Goal: Task Accomplishment & Management: Manage account settings

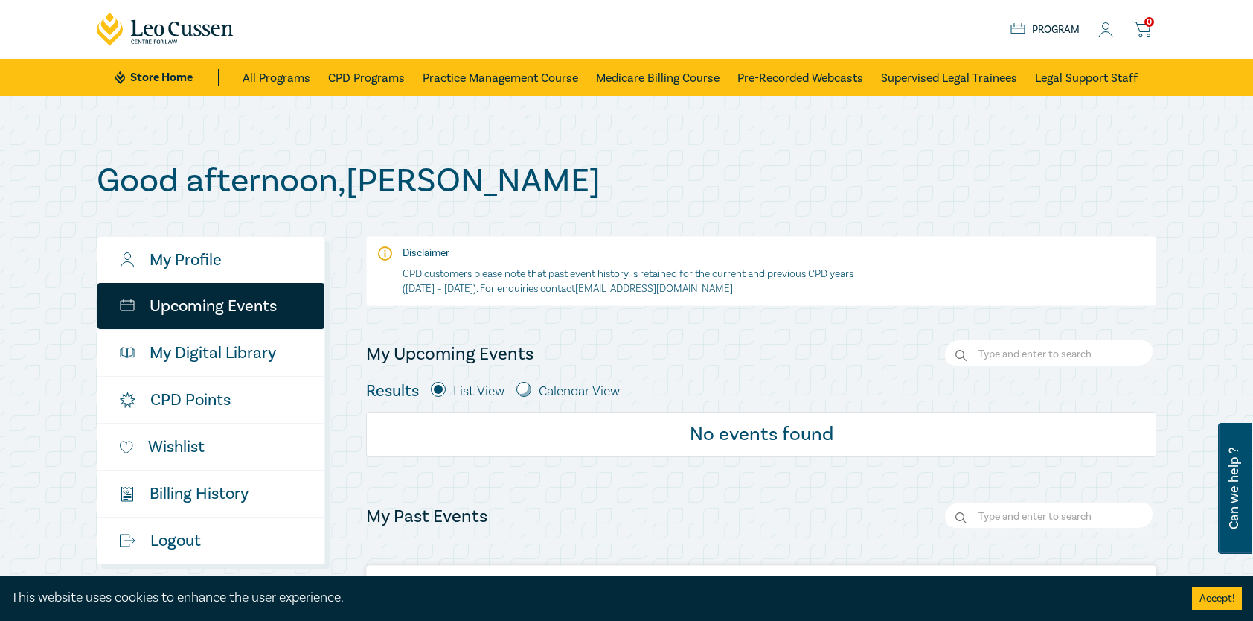
drag, startPoint x: 0, startPoint y: 0, endPoint x: 810, endPoint y: 179, distance: 829.8
click at [810, 179] on h1 "Good afternoon , [PERSON_NAME]" at bounding box center [627, 180] width 1060 height 39
click at [1143, 27] on icon at bounding box center [1141, 29] width 19 height 19
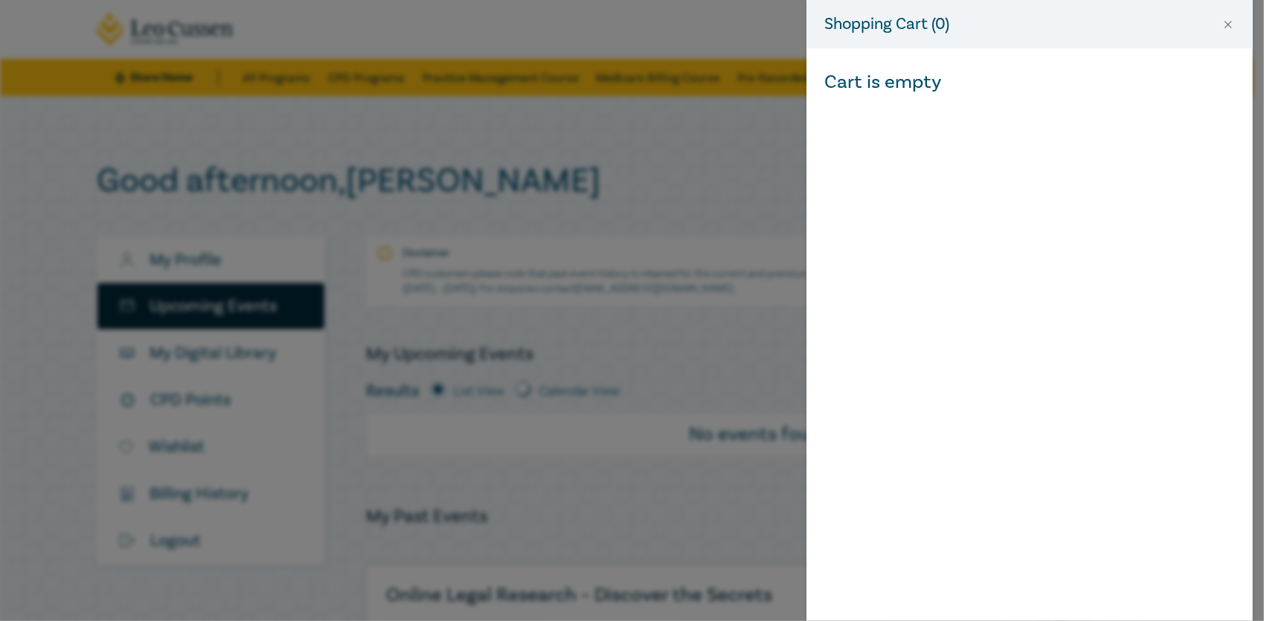
click at [725, 144] on div "Shopping Cart ( 0 ) Cart is empty" at bounding box center [632, 310] width 1264 height 621
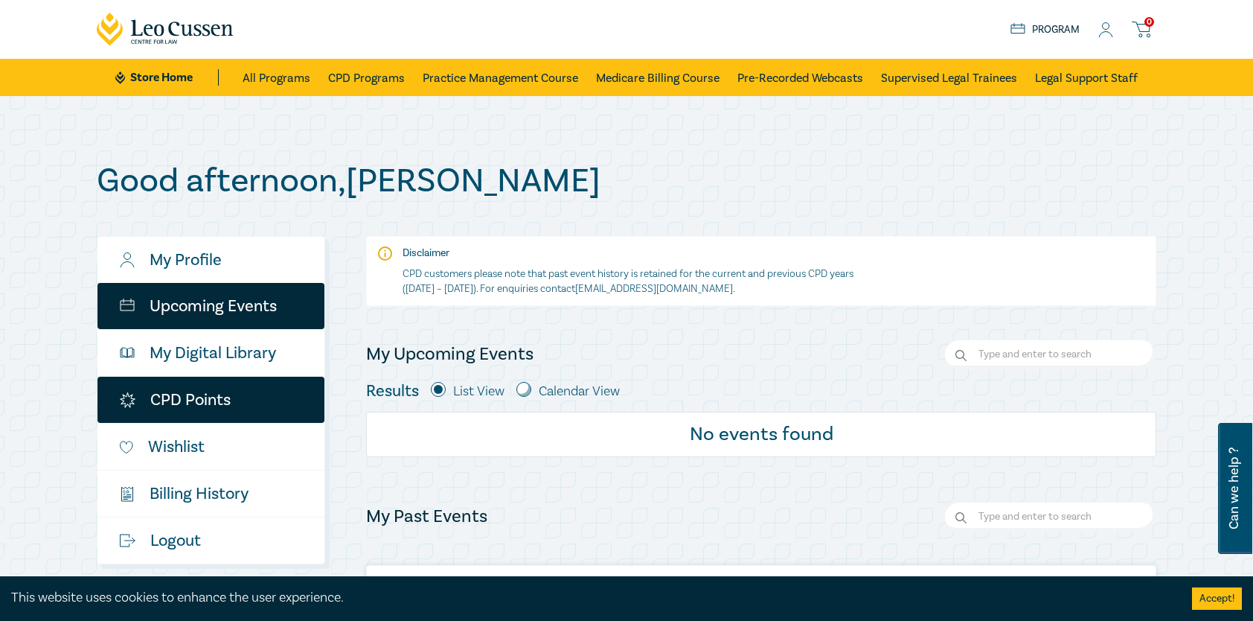
click at [187, 404] on link "CPD Points" at bounding box center [210, 400] width 227 height 46
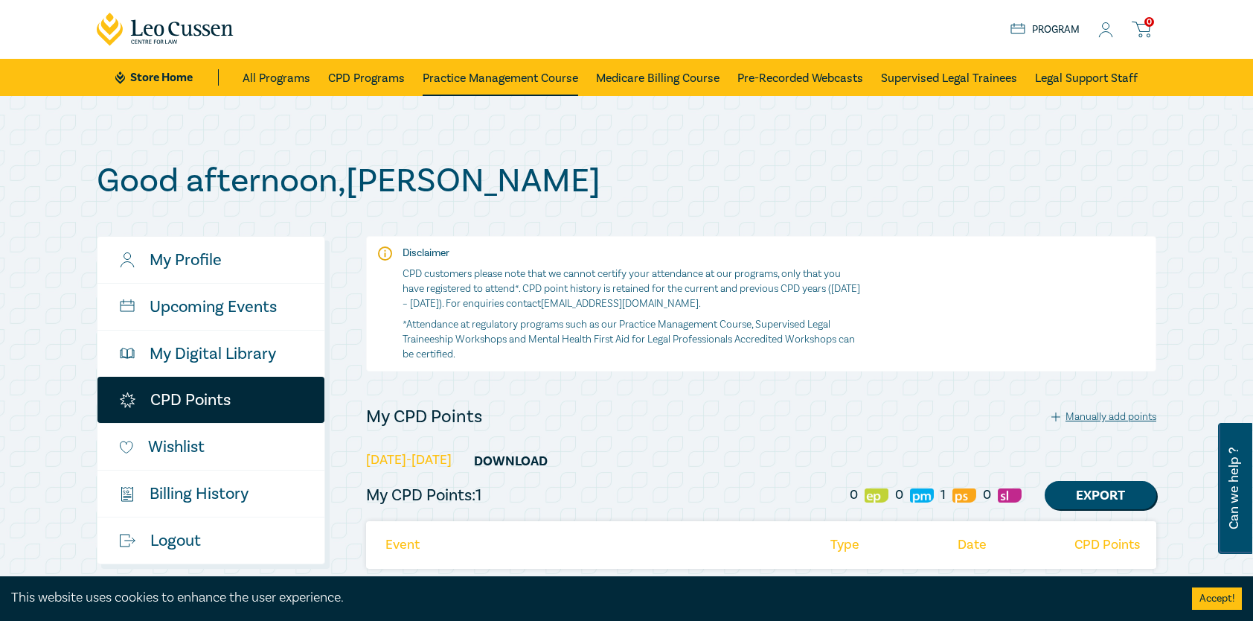
click at [499, 71] on link "Practice Management Course" at bounding box center [501, 77] width 156 height 37
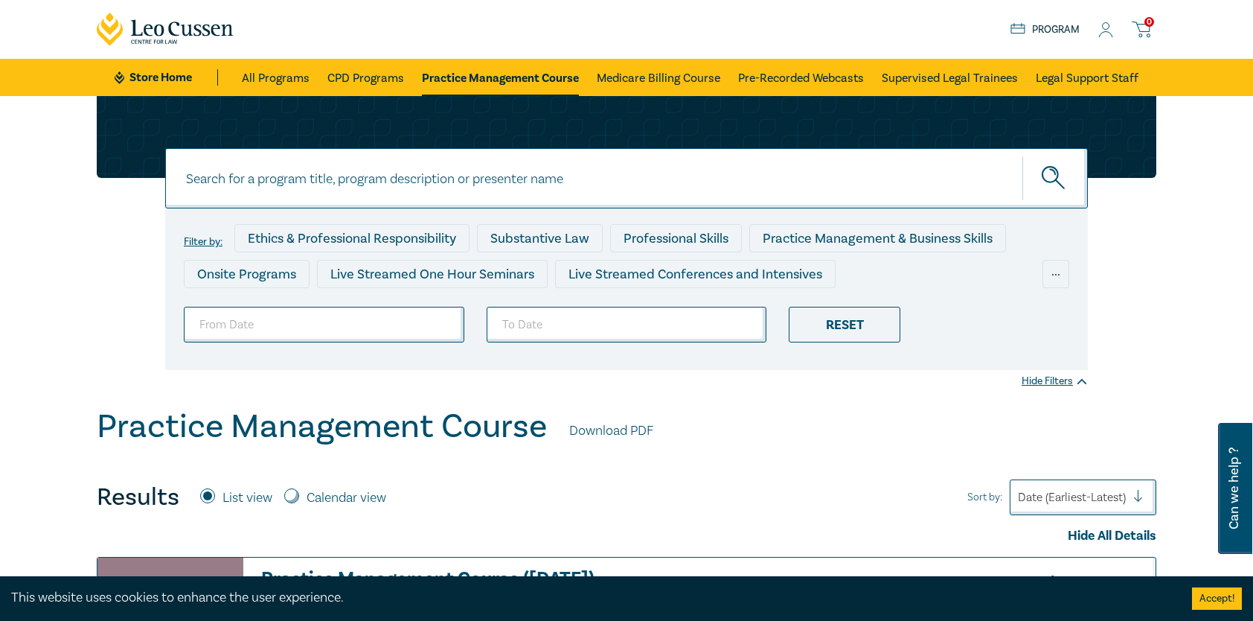
drag, startPoint x: 170, startPoint y: 83, endPoint x: 179, endPoint y: 80, distance: 9.0
click at [170, 83] on link "Store Home" at bounding box center [166, 77] width 103 height 16
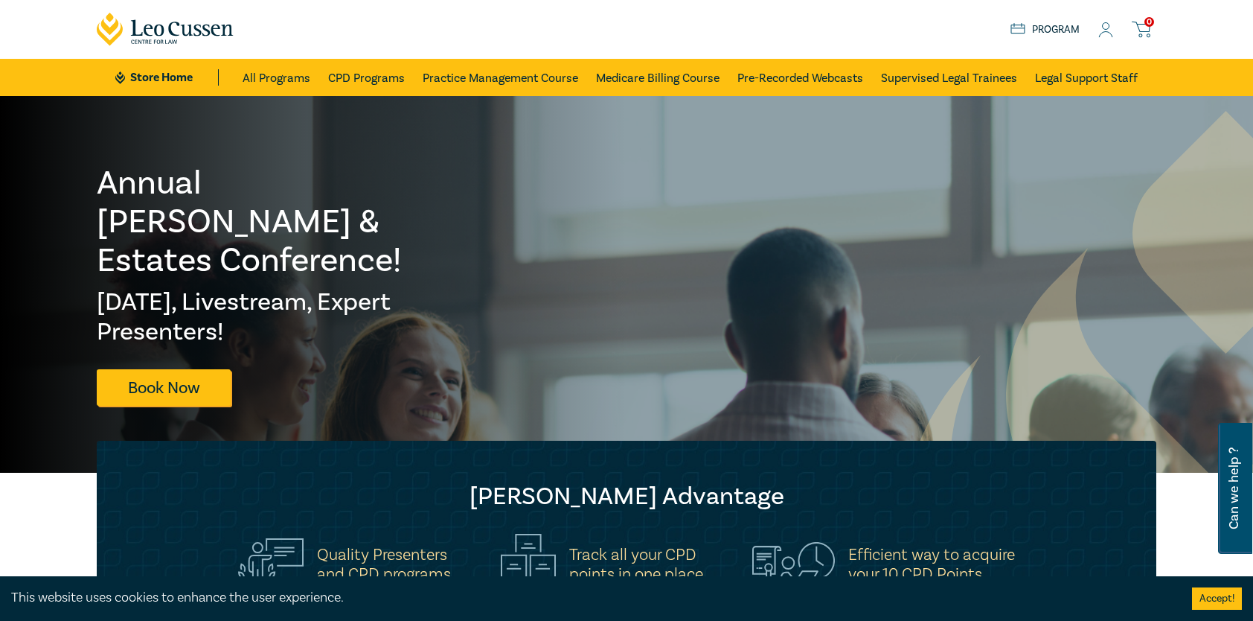
click at [1059, 24] on link "Program" at bounding box center [1044, 30] width 69 height 16
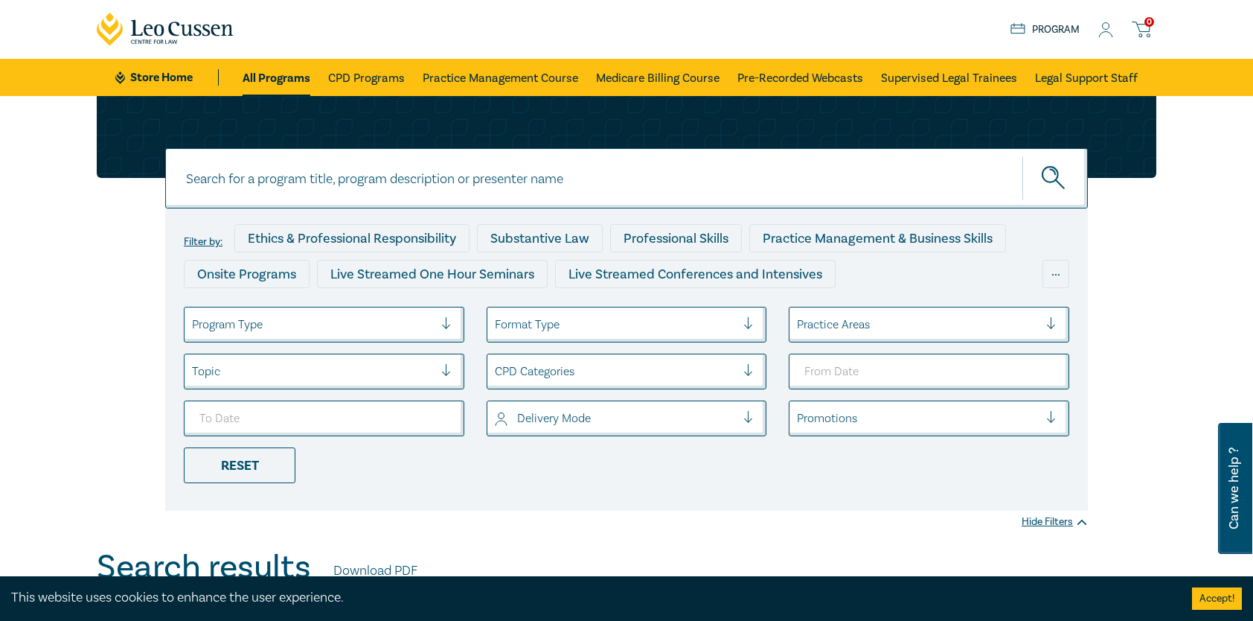
click at [1106, 33] on icon at bounding box center [1105, 30] width 15 height 16
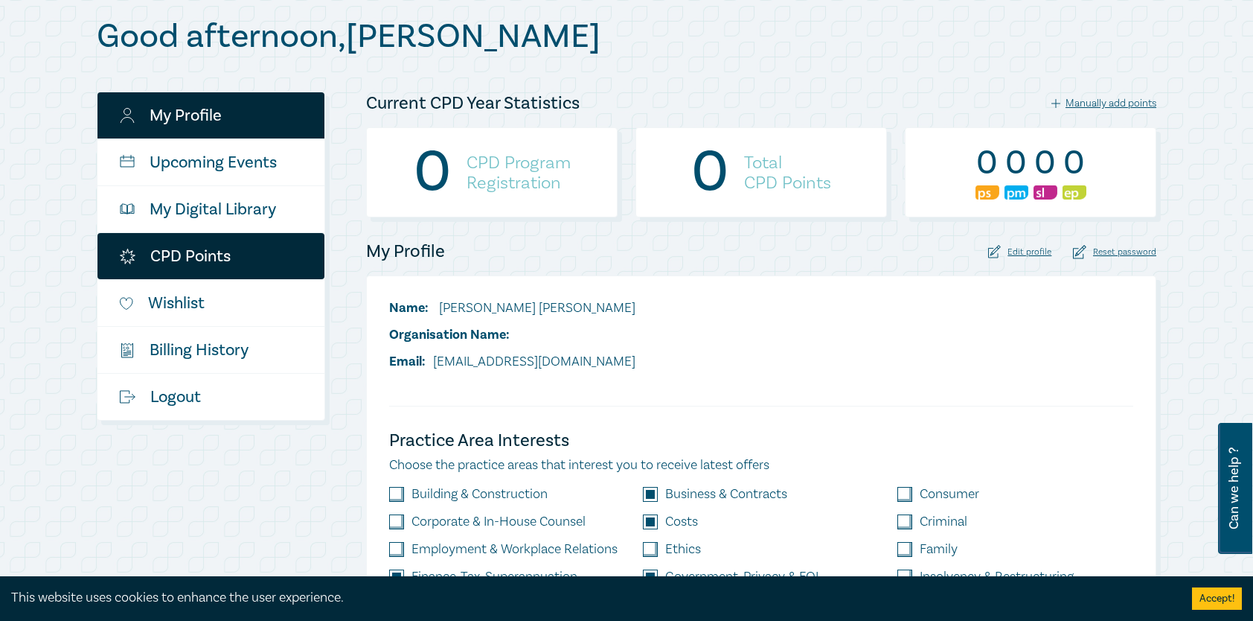
scroll to position [149, 0]
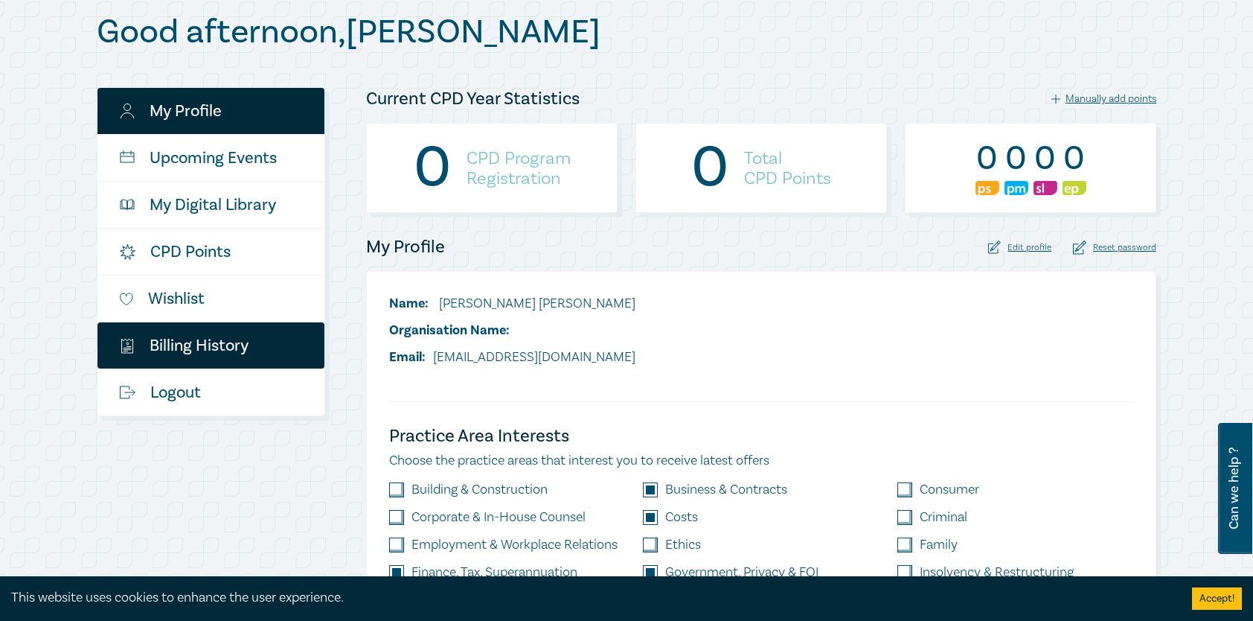
click at [210, 345] on link "$ Billing History" at bounding box center [210, 345] width 227 height 46
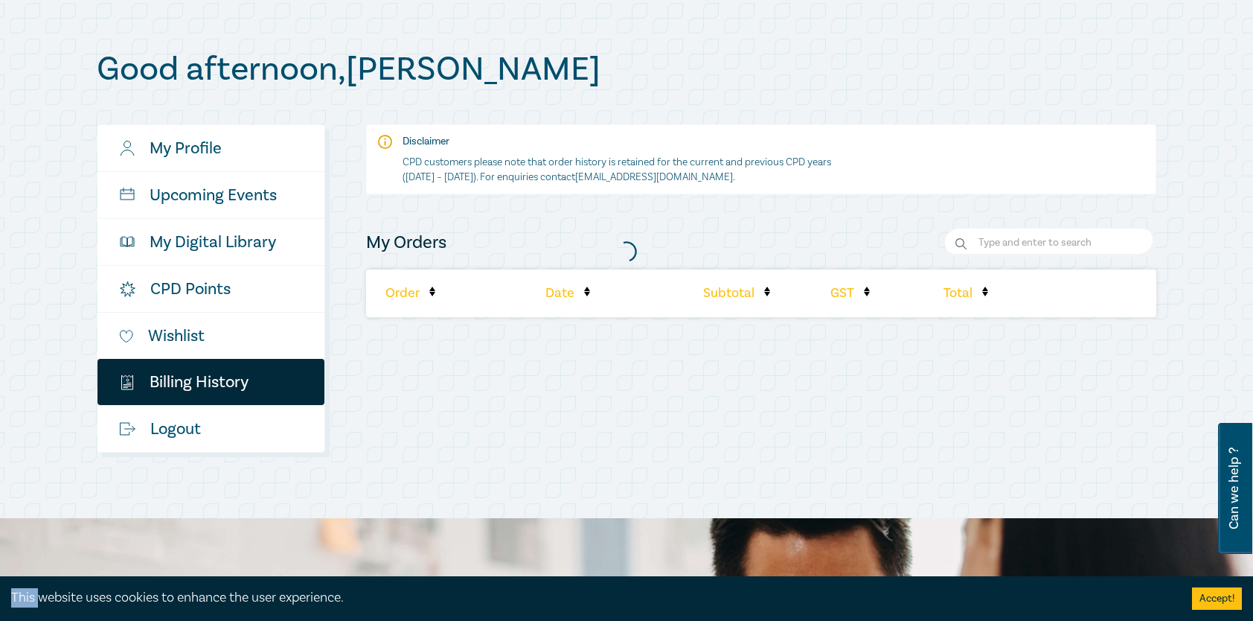
click at [210, 345] on div at bounding box center [626, 250] width 1074 height 417
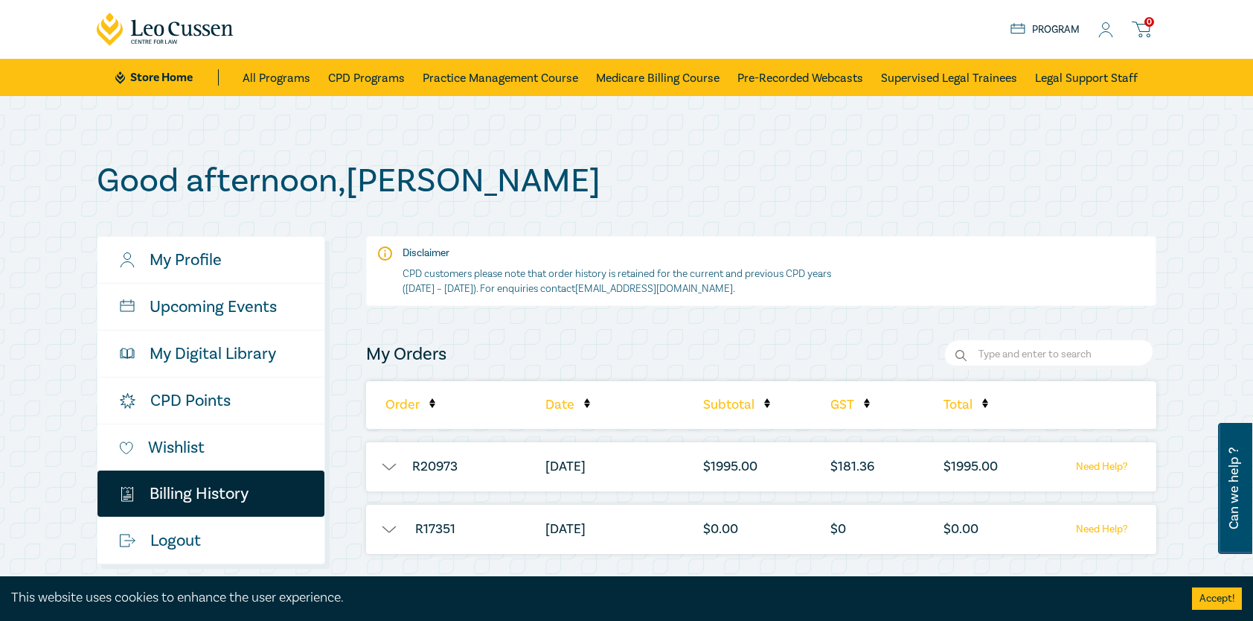
click at [385, 457] on li "R20973" at bounding box center [435, 466] width 138 height 49
click at [389, 469] on button "button" at bounding box center [388, 466] width 45 height 15
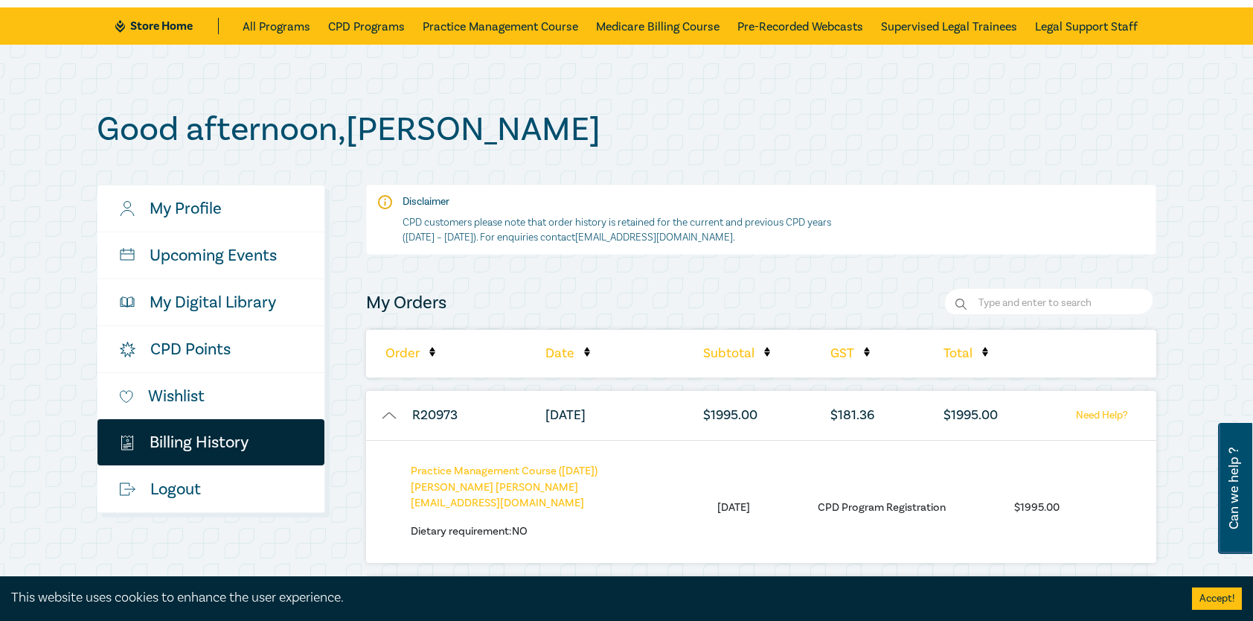
scroll to position [298, 0]
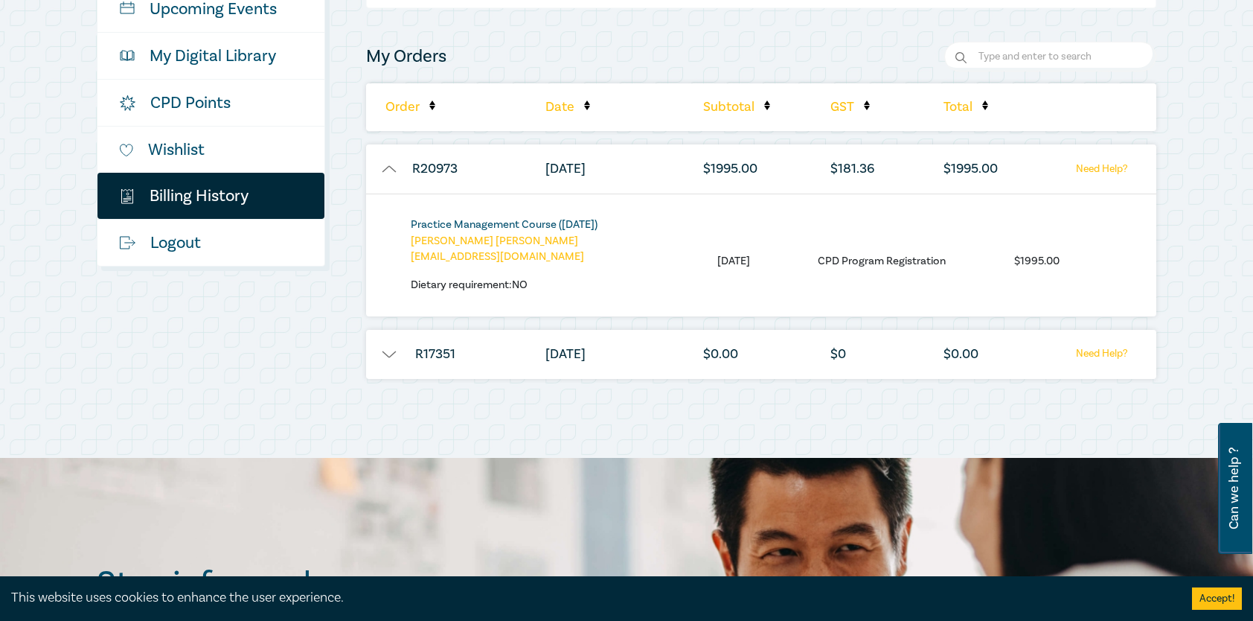
click at [438, 222] on link "Practice Management Course ([DATE])" at bounding box center [504, 224] width 187 height 14
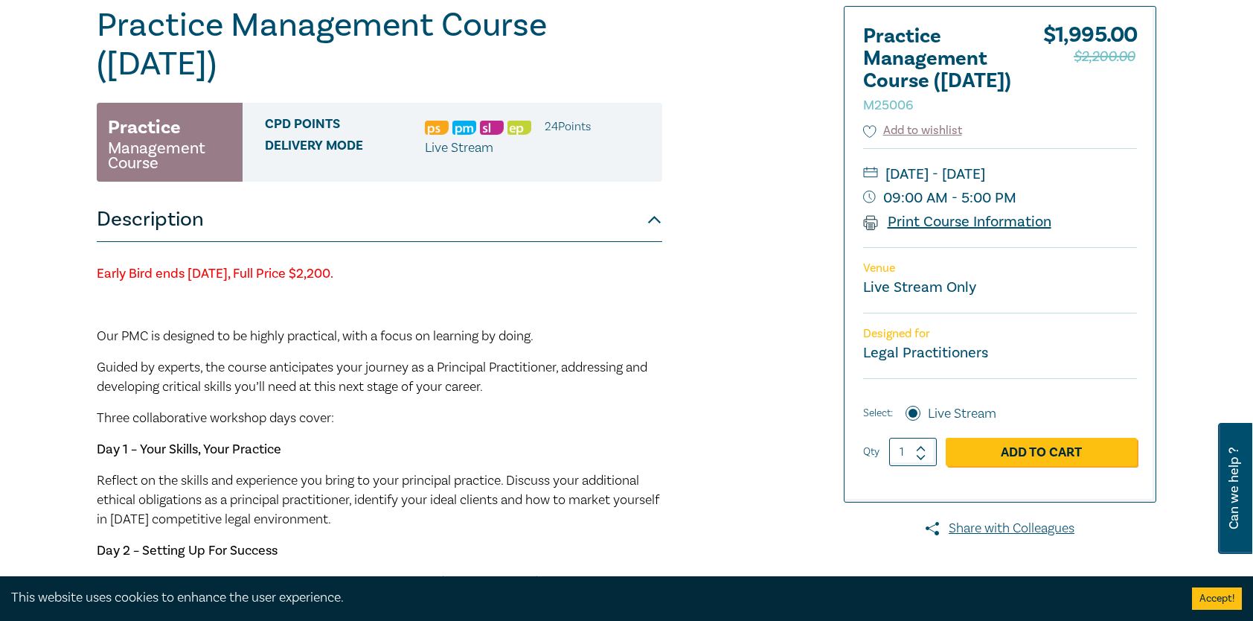
scroll to position [223, 0]
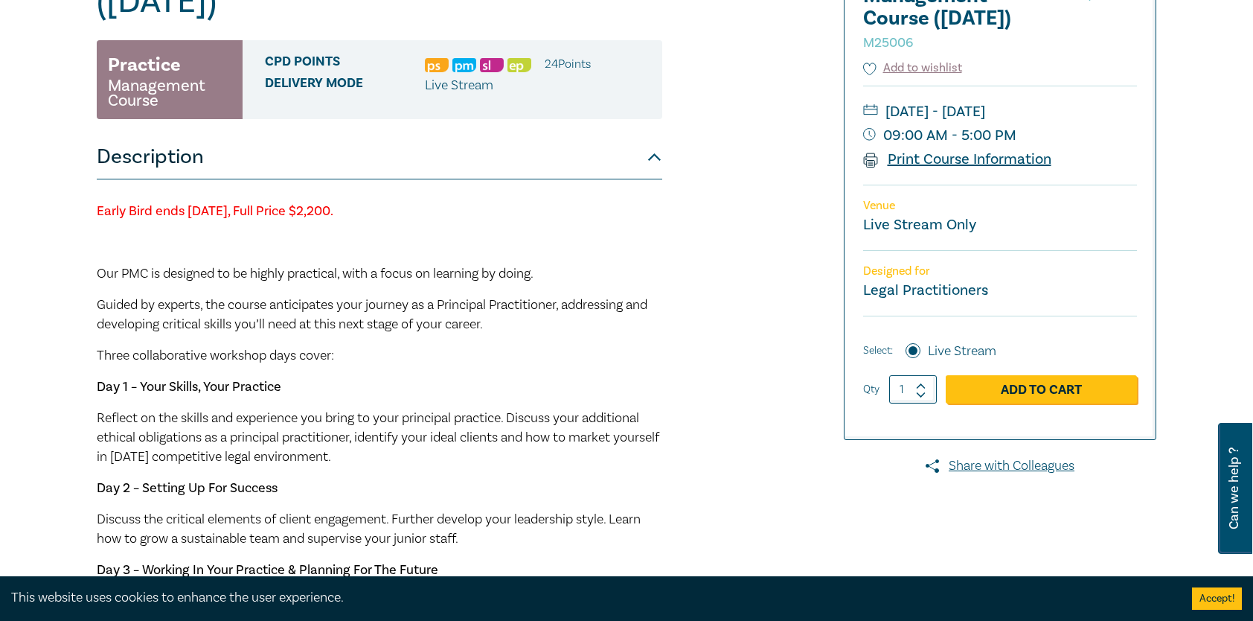
click at [997, 169] on link "Print Course Information" at bounding box center [957, 159] width 188 height 19
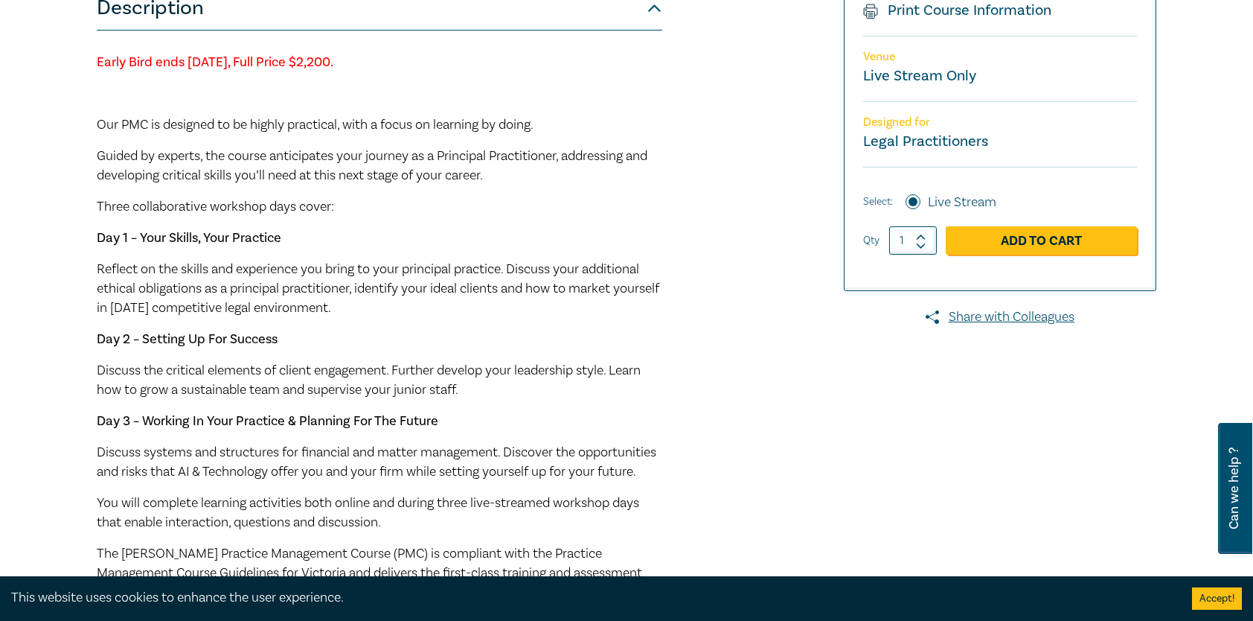
scroll to position [893, 0]
